Goal: Task Accomplishment & Management: Use online tool/utility

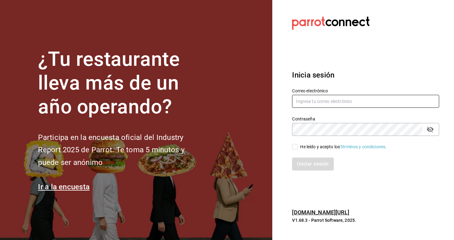
type input "andres237@hotmail.com"
click at [295, 147] on input "He leído y acepto los Términos y condiciones." at bounding box center [295, 147] width 6 height 6
checkbox input "true"
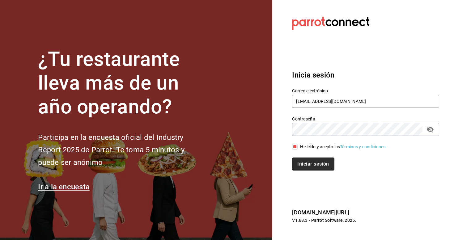
click at [304, 163] on button "Iniciar sesión" at bounding box center [313, 164] width 42 height 13
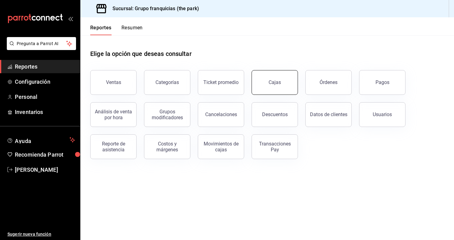
click at [283, 82] on button "Cajas" at bounding box center [275, 82] width 46 height 25
